Goal: Download file/media

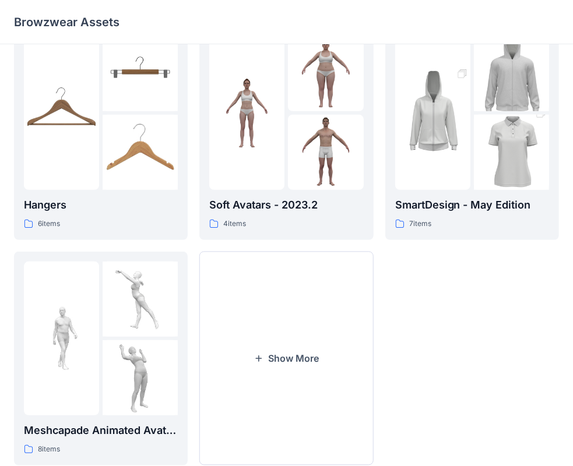
scroll to position [289, 0]
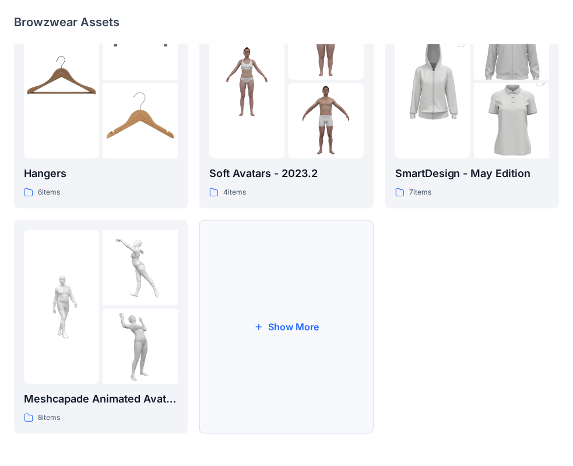
click at [291, 325] on button "Show More" at bounding box center [286, 327] width 174 height 214
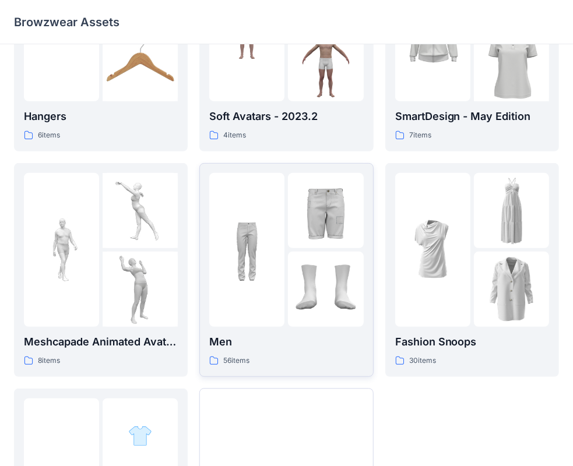
scroll to position [350, 0]
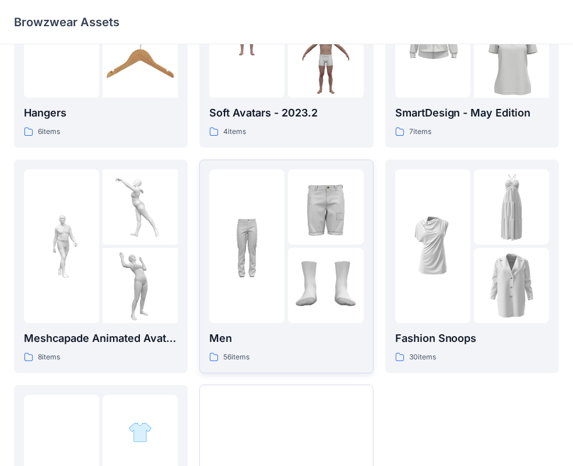
click at [281, 251] on img at bounding box center [246, 246] width 75 height 75
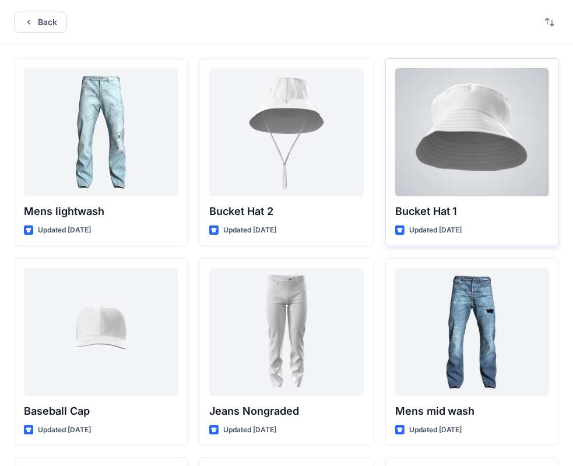
click at [466, 153] on div at bounding box center [472, 132] width 154 height 128
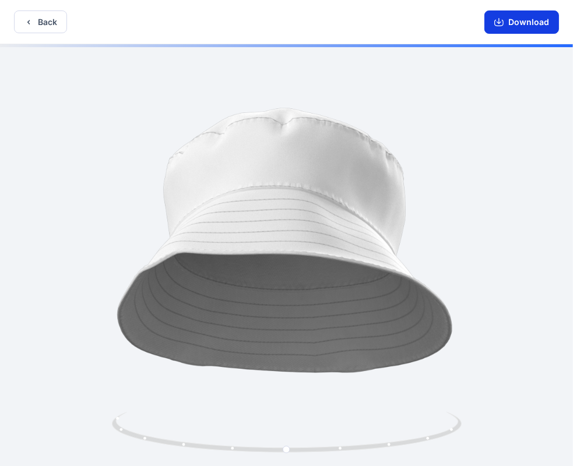
click at [521, 23] on button "Download" at bounding box center [521, 21] width 75 height 23
